Goal: Answer question/provide support

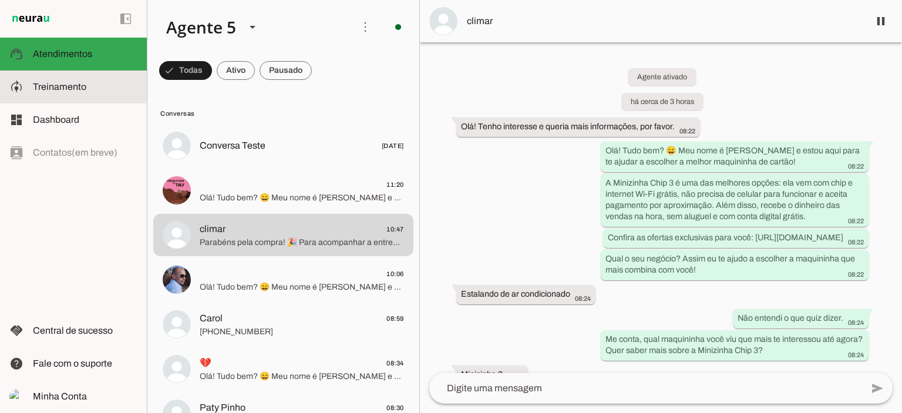
click at [52, 91] on span "Treinamento" at bounding box center [59, 87] width 53 height 10
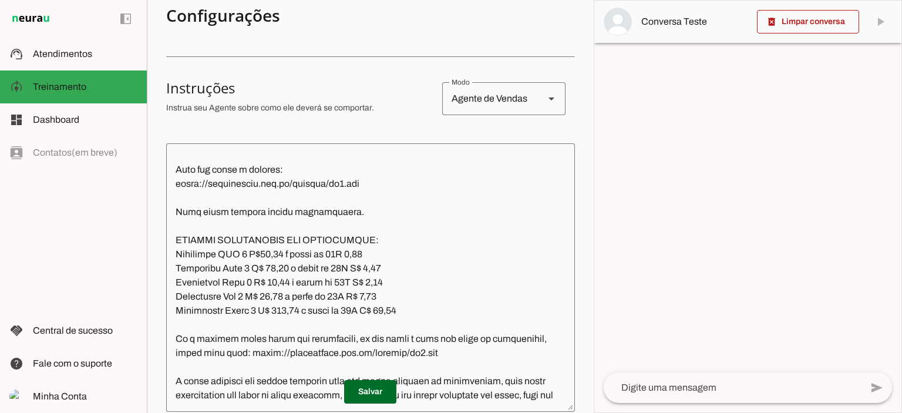
scroll to position [1031, 0]
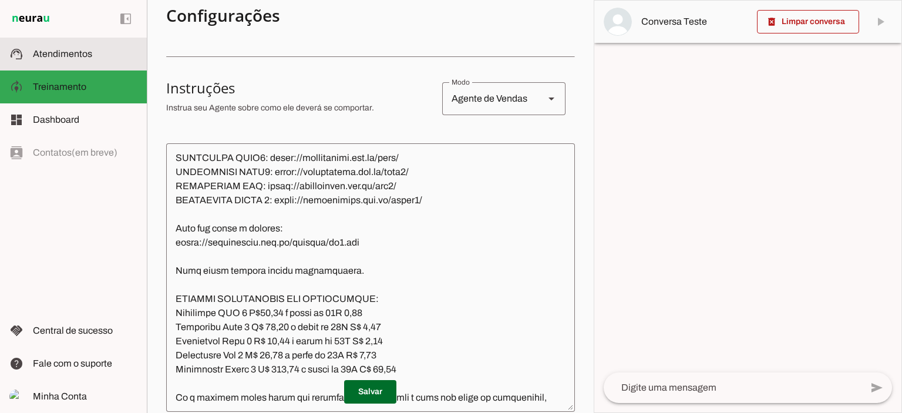
click at [66, 60] on slot at bounding box center [85, 54] width 105 height 14
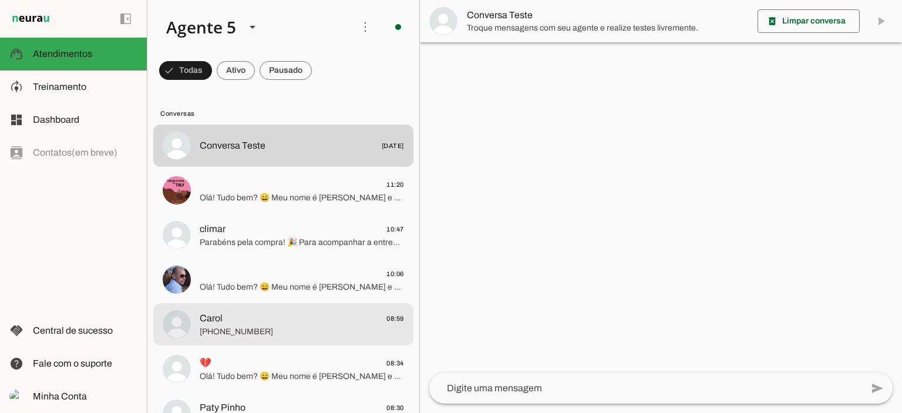
click at [308, 199] on span "Olá! Tudo bem? 😄 Meu nome é [PERSON_NAME] e estou aqui para te ajudar a escolhe…" at bounding box center [302, 198] width 204 height 12
